Goal: Information Seeking & Learning: Learn about a topic

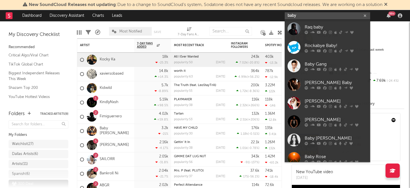
click at [320, 16] on input "baby" at bounding box center [327, 15] width 85 height 7
paste input "448mywa"
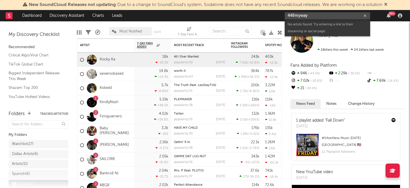
click at [311, 15] on input "448myway" at bounding box center [327, 15] width 85 height 7
paste input "[URL][DOMAIN_NAME]"
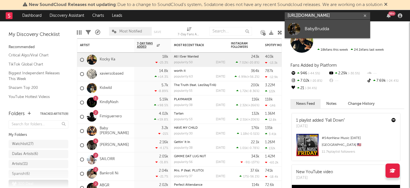
type input "[URL][DOMAIN_NAME]"
click at [311, 29] on div "BabyBrudda" at bounding box center [336, 28] width 63 height 7
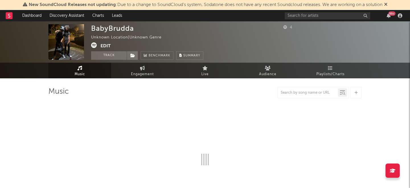
select select "1w"
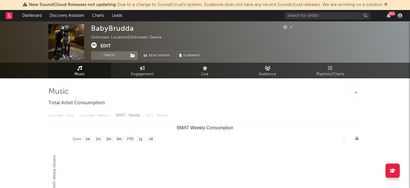
click at [106, 48] on button "Edit" at bounding box center [105, 45] width 10 height 7
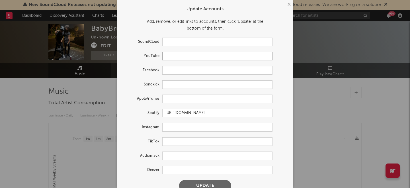
click at [179, 52] on input "text" at bounding box center [217, 56] width 110 height 9
click at [173, 130] on input "text" at bounding box center [217, 127] width 110 height 9
paste input "[URL][DOMAIN_NAME]"
type input "[URL][DOMAIN_NAME]"
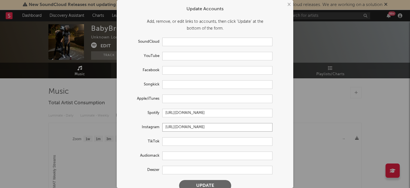
scroll to position [0, 0]
click at [207, 58] on input "text" at bounding box center [217, 56] width 110 height 9
paste input "[URL][DOMAIN_NAME]"
type input "[URL][DOMAIN_NAME]"
click at [188, 186] on button "Update" at bounding box center [205, 185] width 52 height 11
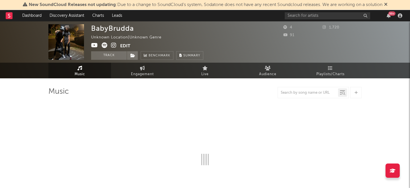
select select "1w"
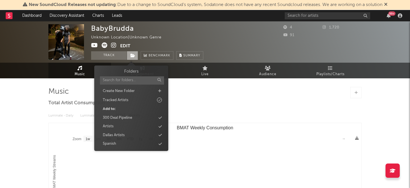
click at [133, 53] on span at bounding box center [132, 55] width 11 height 9
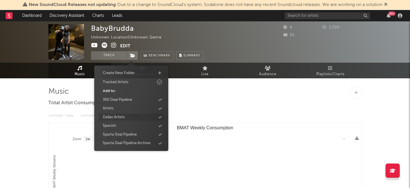
scroll to position [27, 0]
click at [134, 141] on div "Watchlist" at bounding box center [130, 142] width 65 height 7
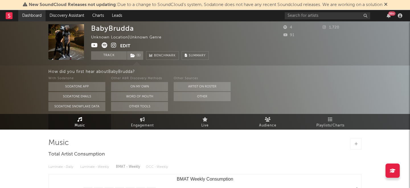
click at [27, 16] on link "Dashboard" at bounding box center [31, 15] width 27 height 11
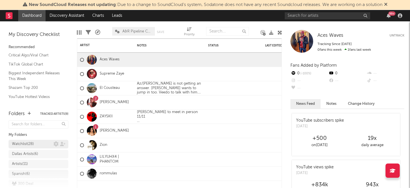
click at [29, 147] on div "Watchlist ( 28 )" at bounding box center [23, 144] width 22 height 7
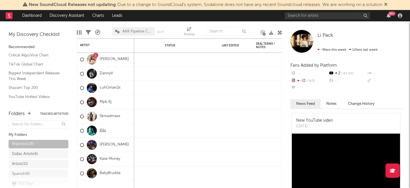
click at [104, 131] on link "Kilo" at bounding box center [103, 130] width 6 height 5
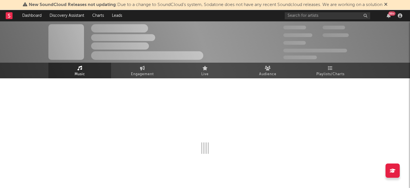
select select "1w"
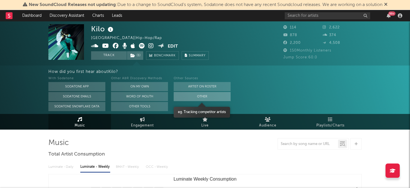
click at [211, 98] on button "Other" at bounding box center [202, 96] width 57 height 9
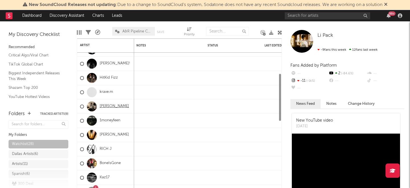
click at [112, 105] on link "[PERSON_NAME]" at bounding box center [114, 106] width 29 height 5
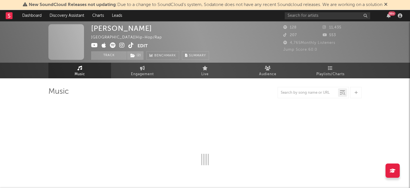
select select "6m"
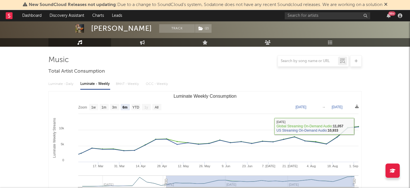
scroll to position [71, 0]
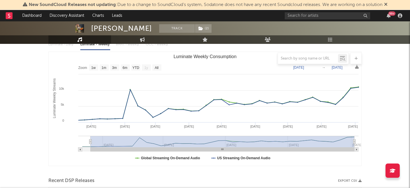
type input "[DATE]"
select select "All"
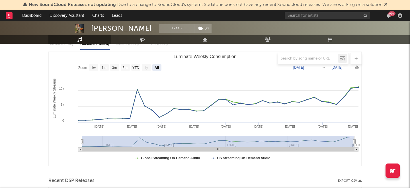
drag, startPoint x: 166, startPoint y: 141, endPoint x: 81, endPoint y: 137, distance: 85.8
click at [81, 137] on icon "Created with Highcharts 10.3.3 Luminate Weekly Streams Luminate Weekly Consumpt…" at bounding box center [205, 109] width 313 height 114
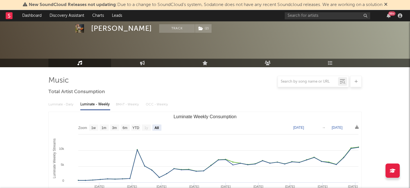
scroll to position [0, 0]
